Goal: Navigation & Orientation: Go to known website

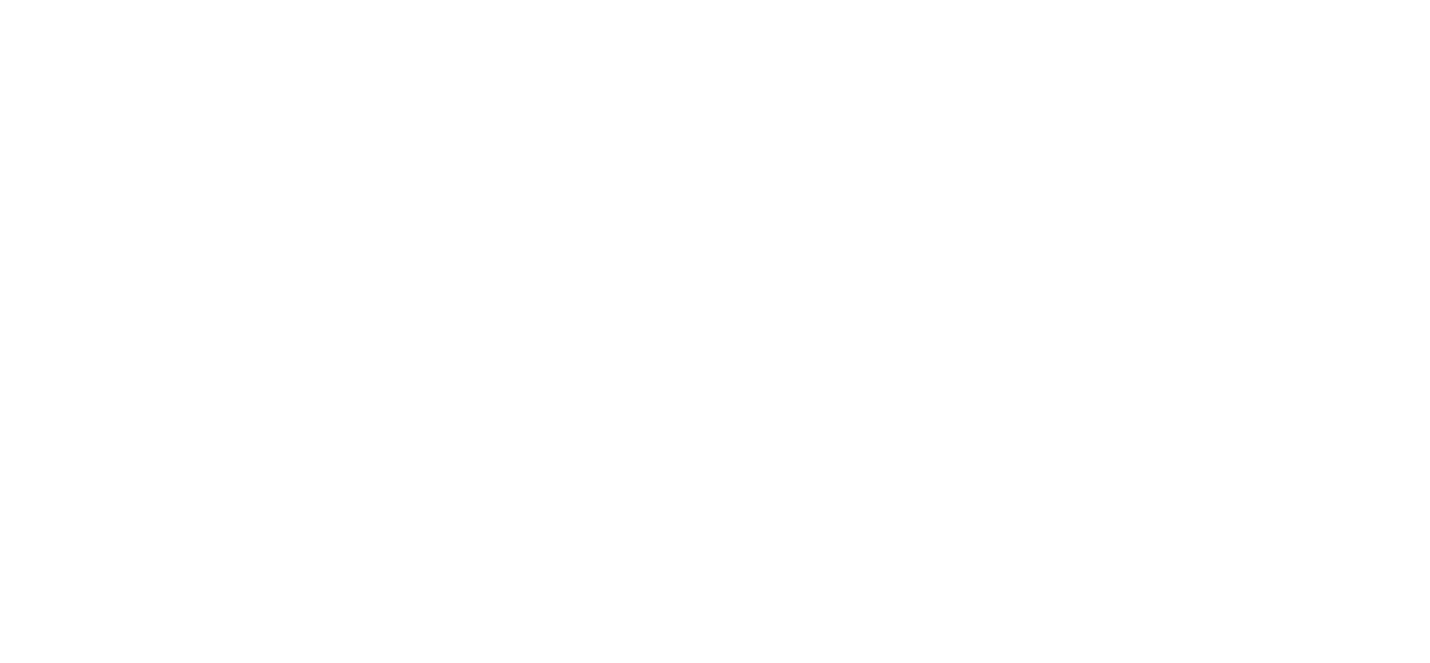
click at [739, 483] on div at bounding box center [715, 331] width 1430 height 663
